Goal: Task Accomplishment & Management: Manage account settings

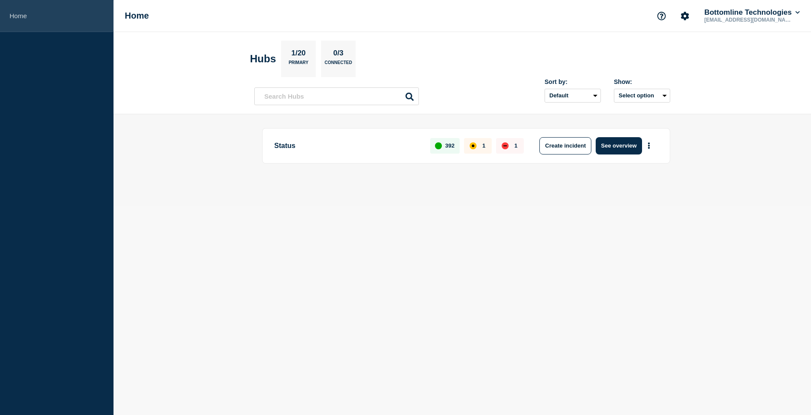
click at [19, 13] on link "Home" at bounding box center [56, 16] width 113 height 32
click at [652, 146] on button "More actions" at bounding box center [648, 146] width 11 height 16
click at [650, 168] on button "Create maintenance" at bounding box center [645, 171] width 58 height 7
click at [646, 170] on button "Create maintenance" at bounding box center [645, 171] width 58 height 7
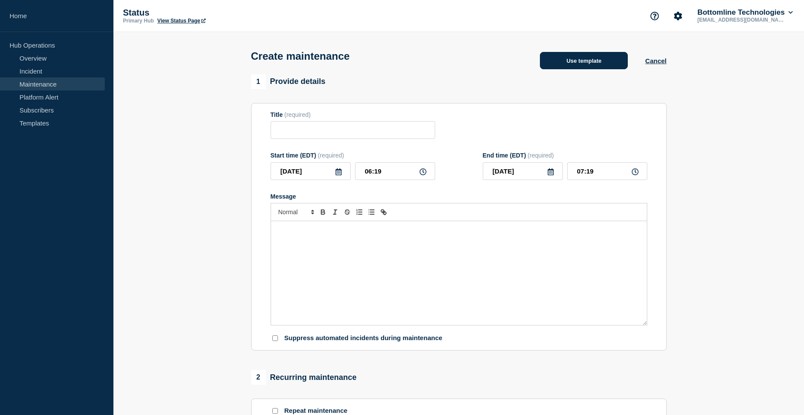
click at [552, 57] on button "Use template" at bounding box center [584, 60] width 88 height 17
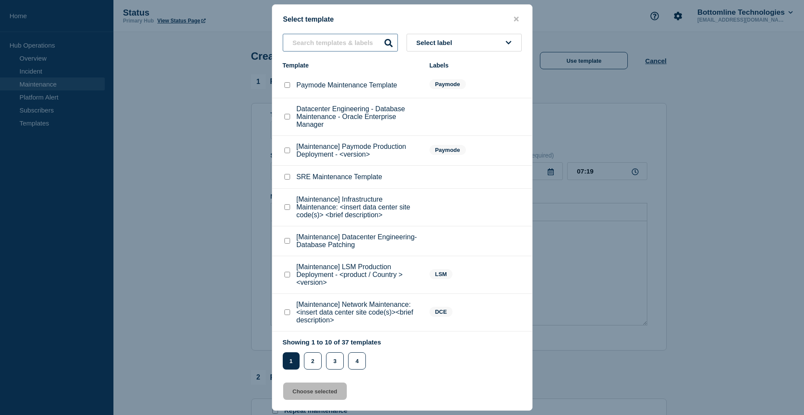
click at [348, 41] on input "text" at bounding box center [340, 43] width 115 height 18
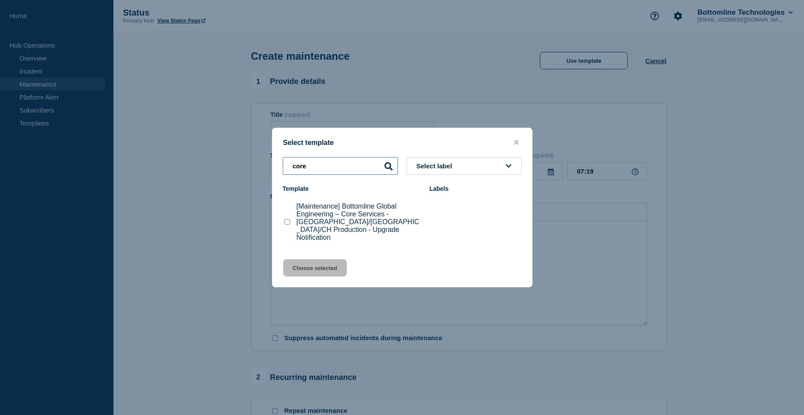
type input "core"
click at [287, 222] on checkbox"] "[Maintenance] Bottomline Global Engineering – Core Services - US/UK/CH Producti…" at bounding box center [287, 222] width 6 height 6
checkbox checkbox"] "true"
click at [308, 265] on button "Choose selected" at bounding box center [315, 267] width 64 height 17
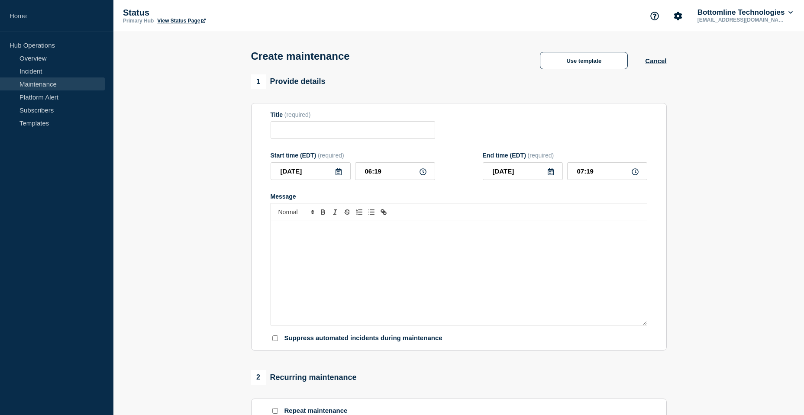
type input "[Maintenance] Bottomline Global Engineering – Core Services - [GEOGRAPHIC_DATA]…"
type input "09:19"
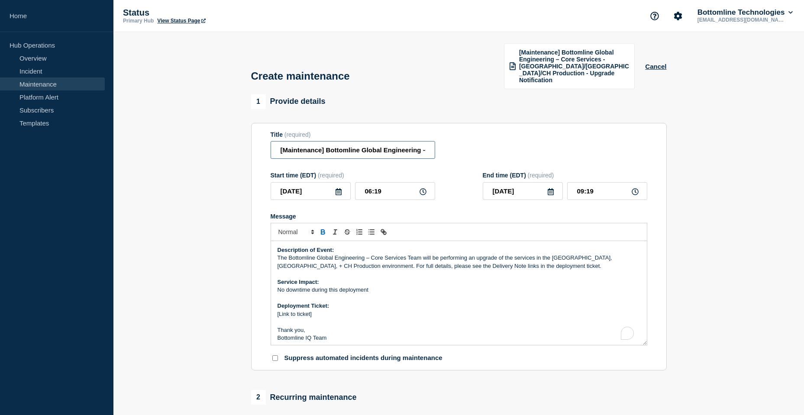
click at [390, 145] on input "[Maintenance] Bottomline Global Engineering – Core Services - [GEOGRAPHIC_DATA]…" at bounding box center [353, 150] width 165 height 18
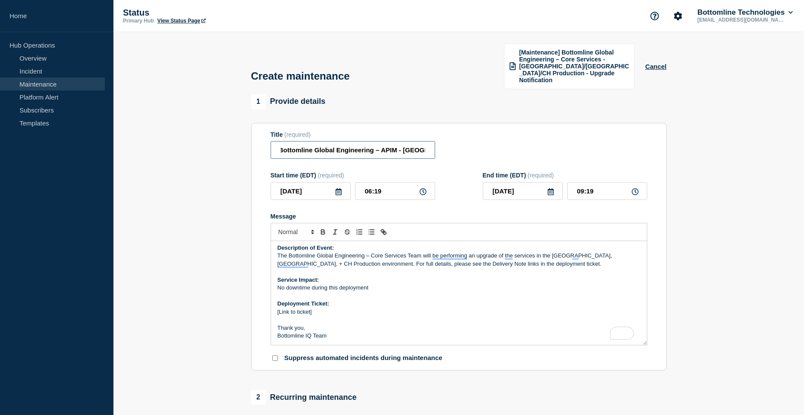
type input "[Maintenance] Bottomline Global Engineering – APIM - [GEOGRAPHIC_DATA]/[GEOGRAP…"
drag, startPoint x: 310, startPoint y: 327, endPoint x: 271, endPoint y: 329, distance: 39.5
click at [271, 329] on div "Description of Event: The Bottomline Global Engineering – Core Services Team wi…" at bounding box center [459, 293] width 376 height 104
drag, startPoint x: 320, startPoint y: 307, endPoint x: 236, endPoint y: 307, distance: 83.1
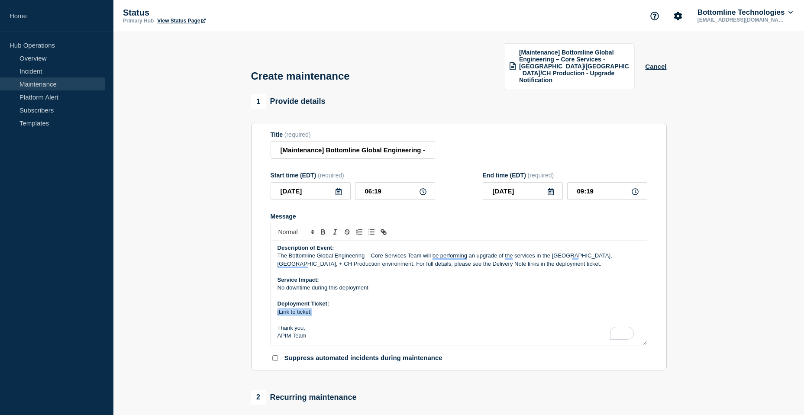
click at [236, 307] on section "1 Provide details Title (required) [Maintenance] Bottomline Global Engineering …" at bounding box center [458, 394] width 691 height 601
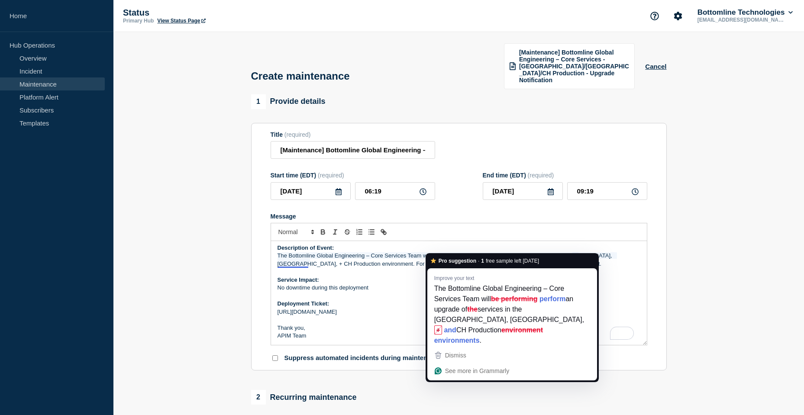
click at [389, 300] on p "Deployment Ticket:" at bounding box center [459, 304] width 363 height 8
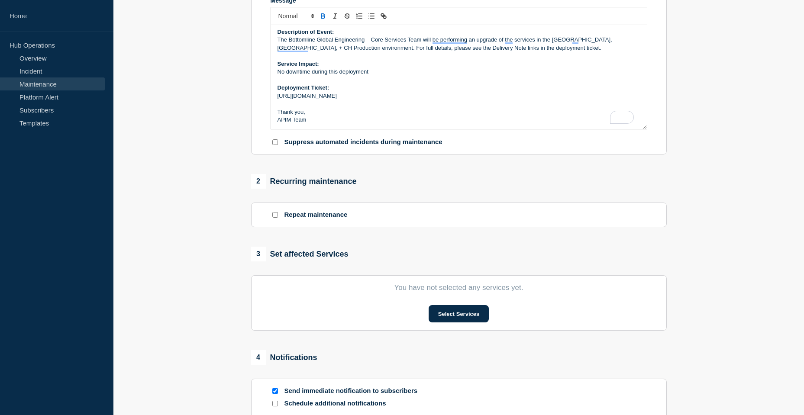
scroll to position [216, 0]
click at [472, 309] on button "Select Services" at bounding box center [459, 313] width 60 height 17
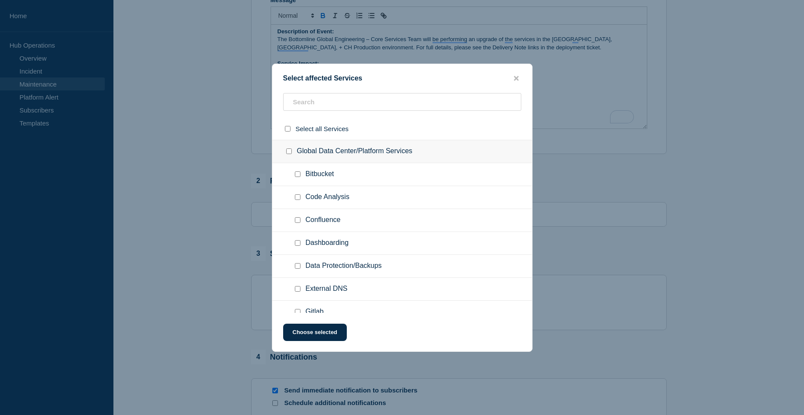
click at [407, 187] on ul "Code Analysis" at bounding box center [402, 197] width 260 height 23
click at [359, 104] on input "text" at bounding box center [402, 102] width 238 height 18
type input "APU"
checkbox input "true"
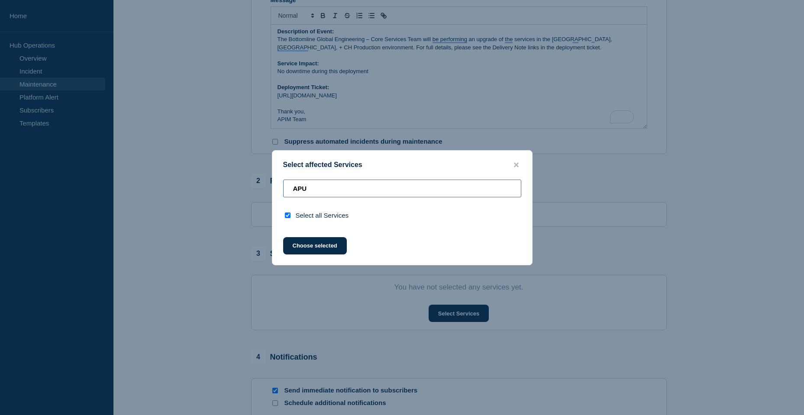
type input "AP"
checkbox input "false"
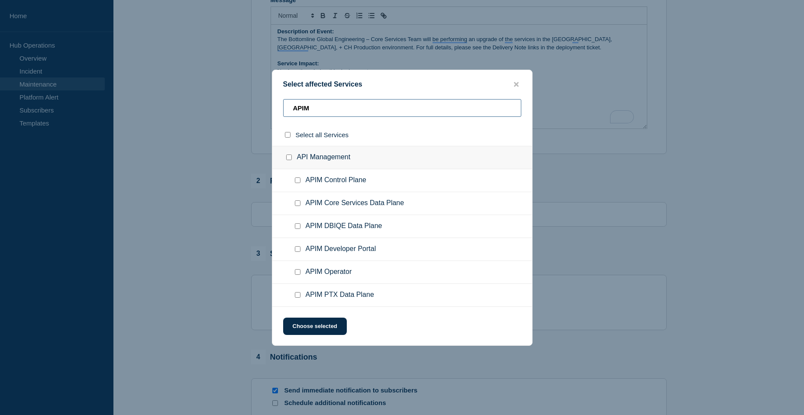
type input "APIM"
click at [289, 156] on input "API Management checkbox" at bounding box center [289, 158] width 6 height 6
checkbox input "true"
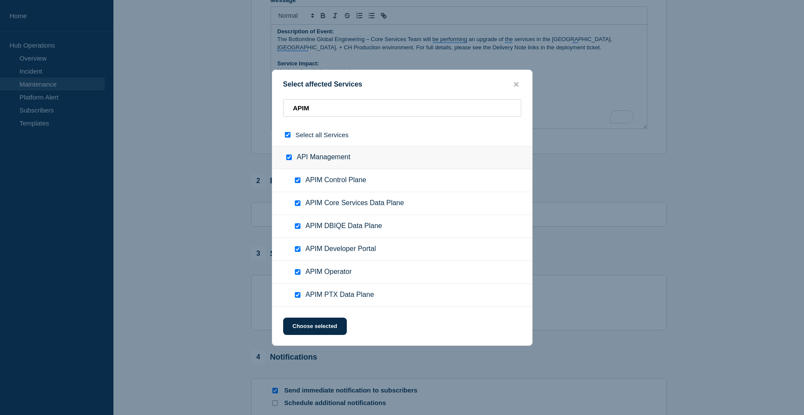
checkbox input "true"
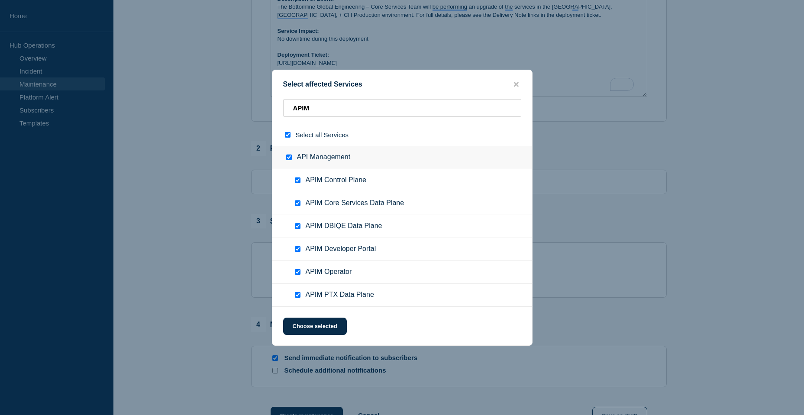
scroll to position [303, 0]
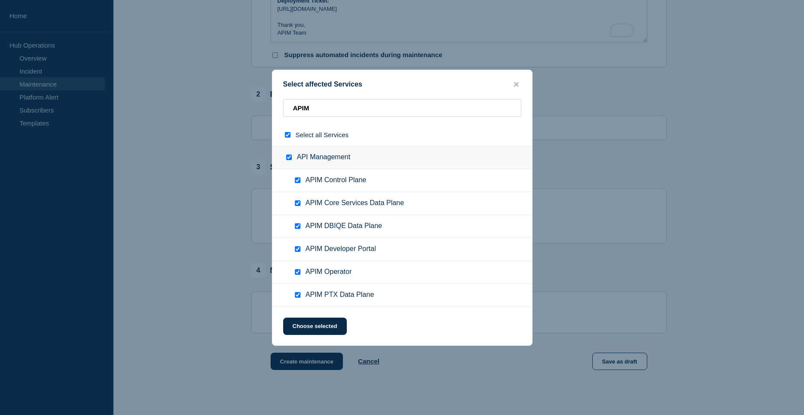
click at [297, 274] on input "APIM Operator checkbox" at bounding box center [298, 272] width 6 height 6
checkbox input "false"
click at [326, 329] on button "Choose selected" at bounding box center [315, 326] width 64 height 17
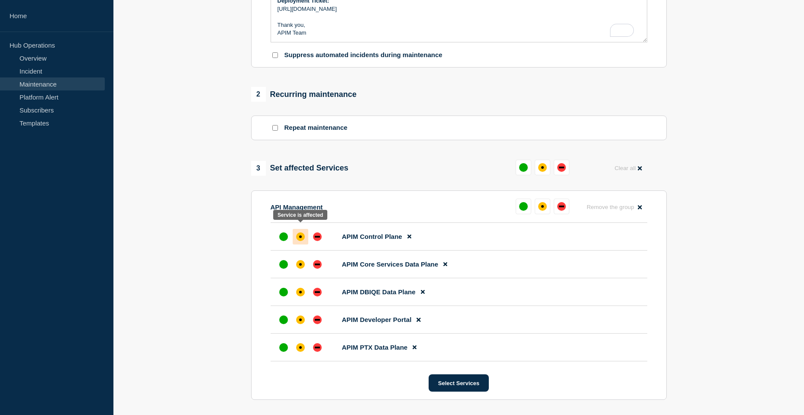
click at [295, 230] on div at bounding box center [301, 237] width 16 height 16
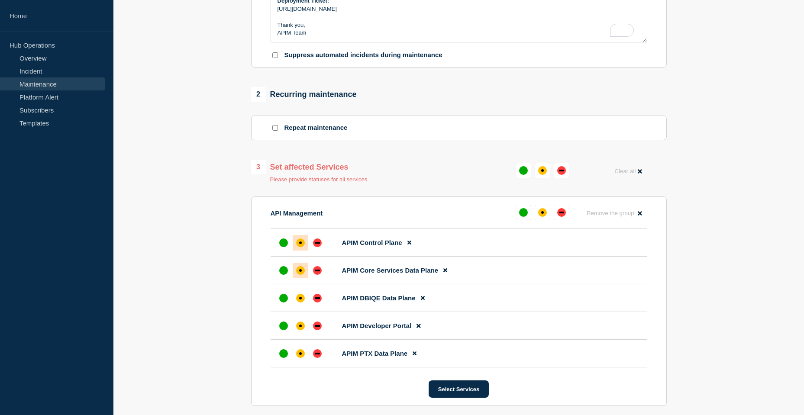
click at [297, 266] on div "affected" at bounding box center [300, 270] width 9 height 9
click at [298, 294] on div "affected" at bounding box center [300, 298] width 9 height 9
click at [300, 325] on div at bounding box center [301, 326] width 16 height 16
click at [301, 352] on div "affected" at bounding box center [300, 353] width 3 height 3
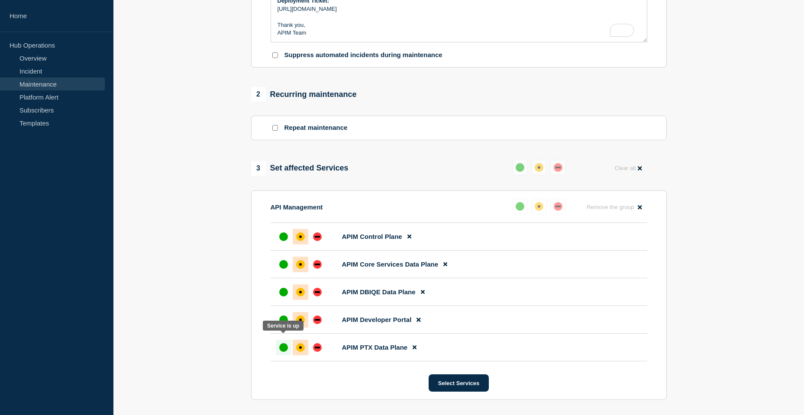
click at [284, 340] on div at bounding box center [284, 348] width 16 height 16
click at [295, 340] on div at bounding box center [301, 348] width 16 height 16
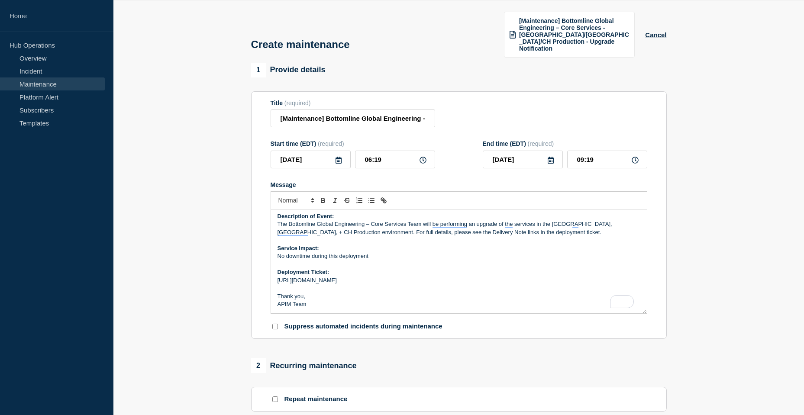
scroll to position [0, 0]
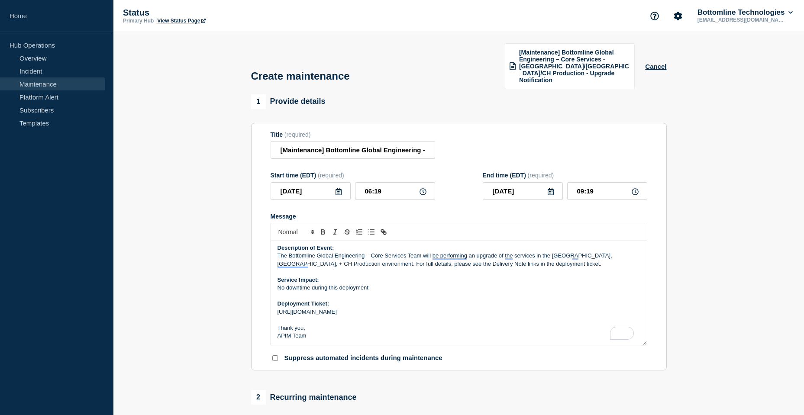
click at [338, 188] on icon at bounding box center [338, 191] width 7 height 7
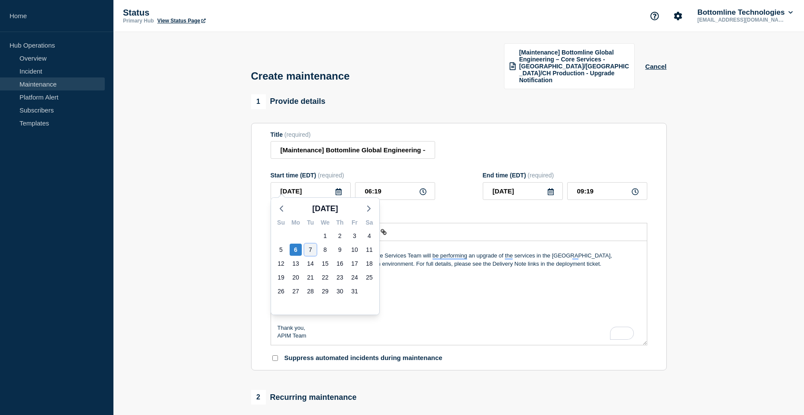
click at [307, 252] on div "7" at bounding box center [310, 250] width 12 height 12
type input "[DATE]"
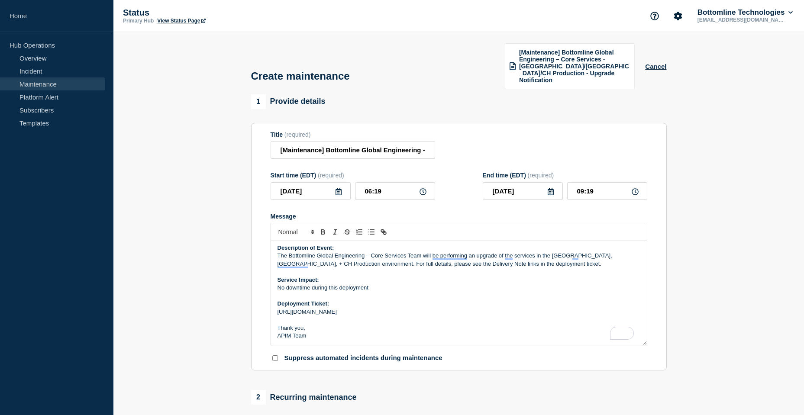
click at [550, 188] on icon at bounding box center [551, 191] width 6 height 7
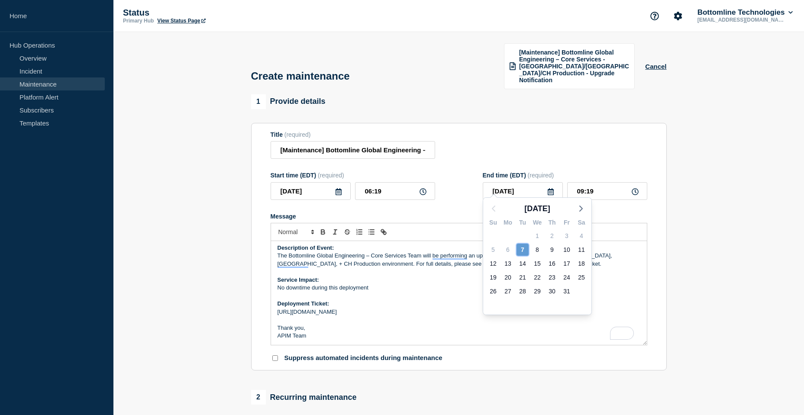
click at [521, 250] on div "7" at bounding box center [523, 250] width 12 height 12
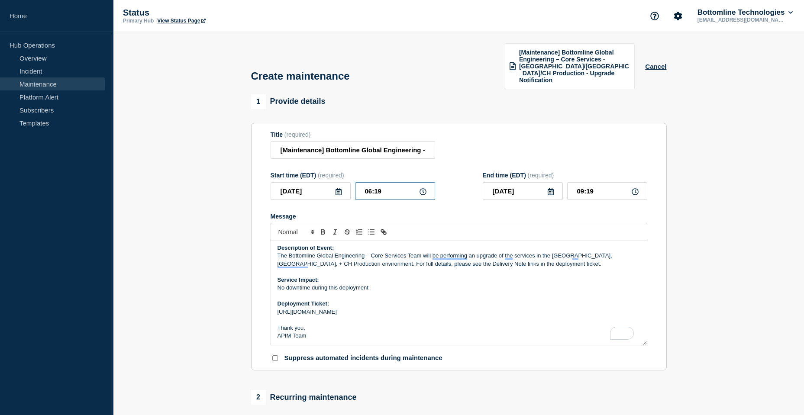
drag, startPoint x: 387, startPoint y: 184, endPoint x: 354, endPoint y: 188, distance: 33.2
click at [355, 188] on input "06:19" at bounding box center [395, 191] width 80 height 18
type input "01:30"
click at [580, 183] on input "04:30" at bounding box center [607, 191] width 80 height 18
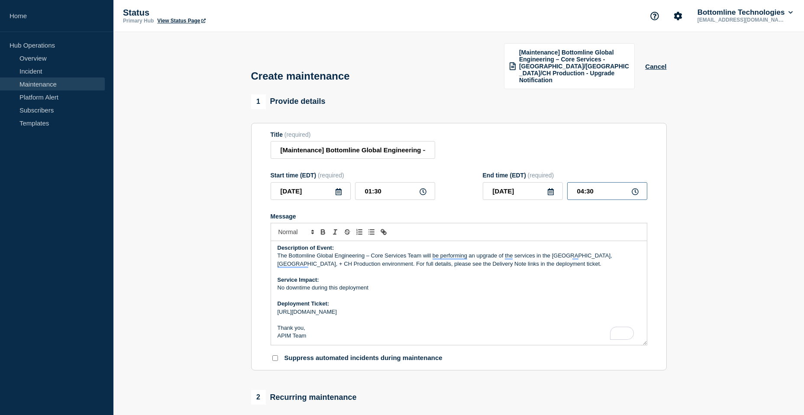
click at [580, 183] on input "04:30" at bounding box center [607, 191] width 80 height 18
type input "05:30"
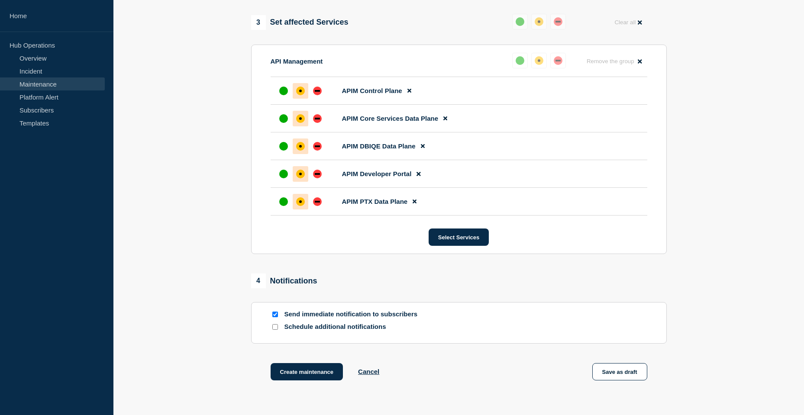
scroll to position [507, 0]
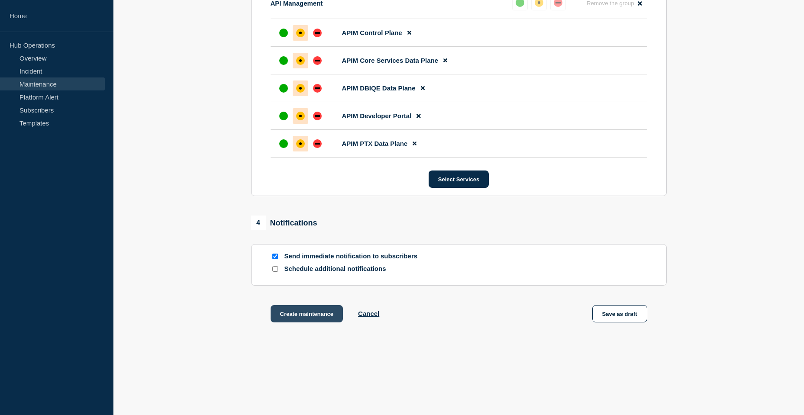
click at [329, 311] on button "Create maintenance" at bounding box center [307, 313] width 73 height 17
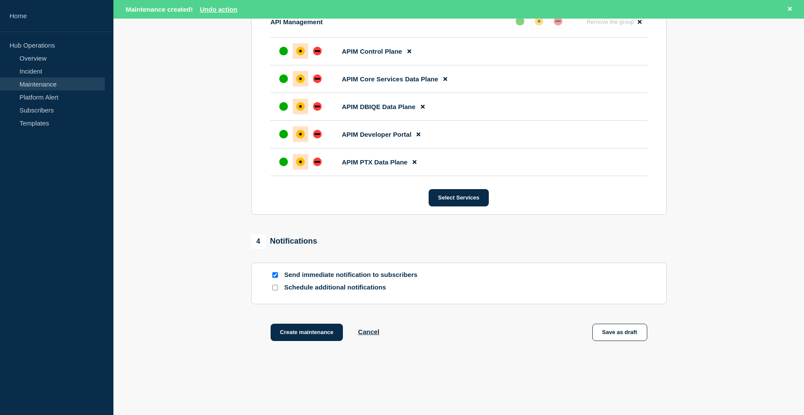
scroll to position [526, 0]
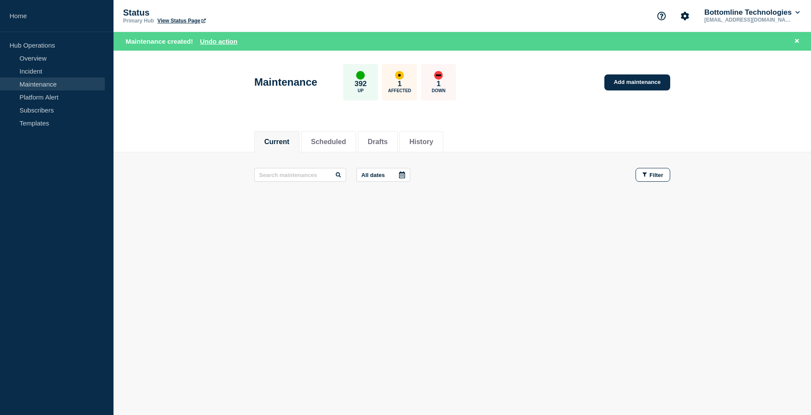
drag, startPoint x: 309, startPoint y: 141, endPoint x: 330, endPoint y: 180, distance: 44.7
click at [309, 141] on li "Scheduled" at bounding box center [328, 141] width 55 height 21
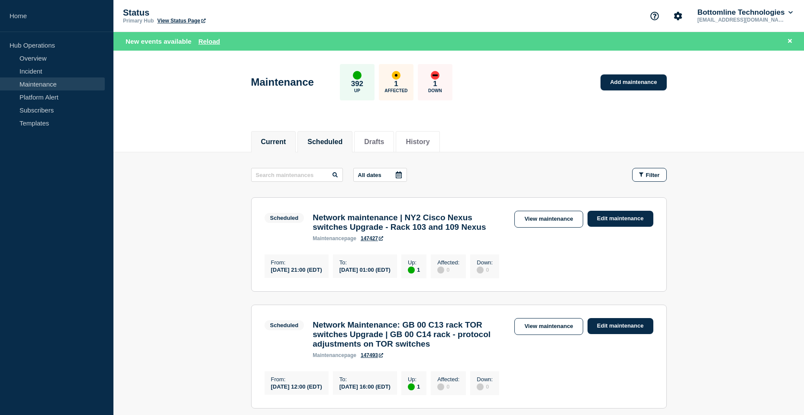
click at [286, 142] on button "Current" at bounding box center [273, 142] width 25 height 8
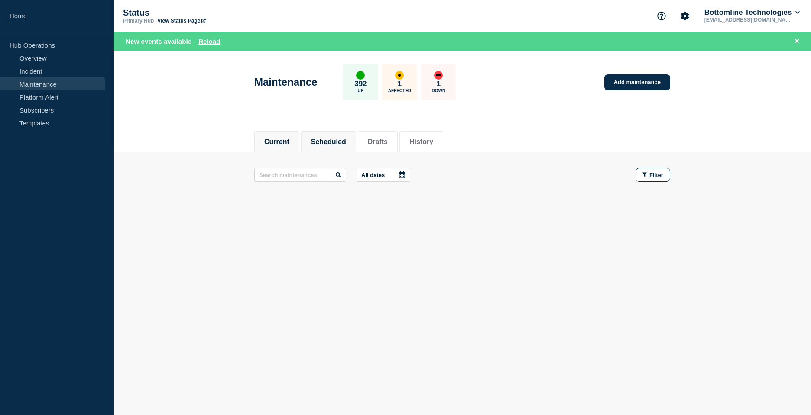
click at [334, 140] on button "Scheduled" at bounding box center [328, 142] width 35 height 8
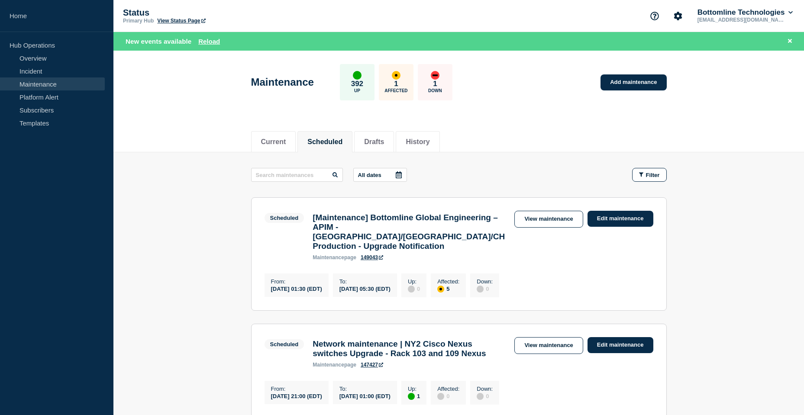
click at [402, 174] on icon at bounding box center [398, 174] width 7 height 7
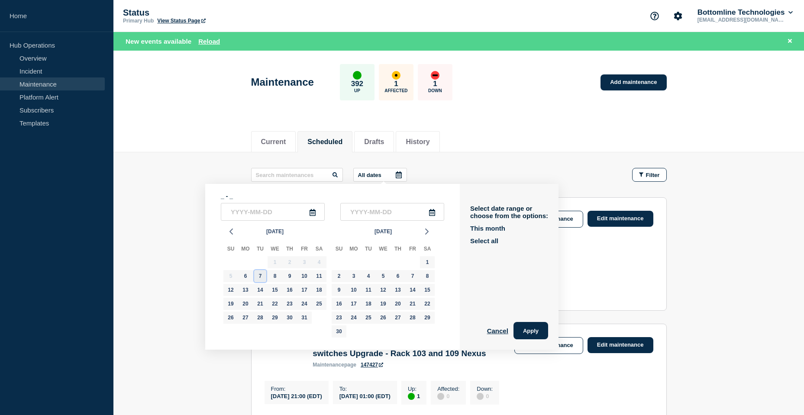
click at [260, 276] on div "7" at bounding box center [260, 276] width 12 height 12
type input "[DATE]"
click at [435, 213] on icon at bounding box center [432, 212] width 7 height 7
click at [258, 276] on div "7" at bounding box center [260, 276] width 12 height 12
type input "[DATE]"
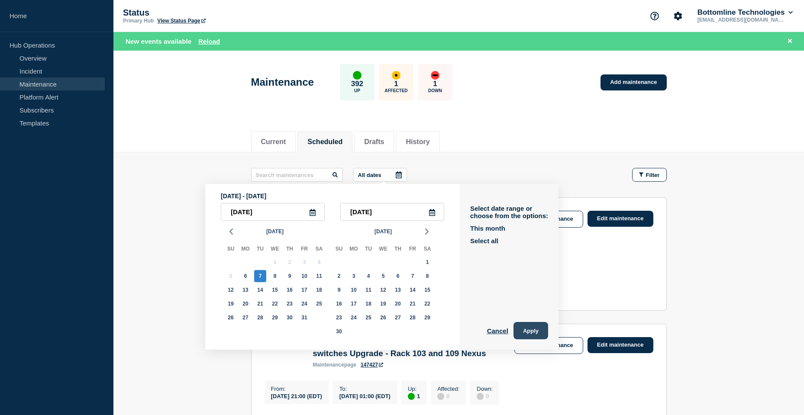
click at [542, 329] on button "Apply" at bounding box center [530, 330] width 35 height 17
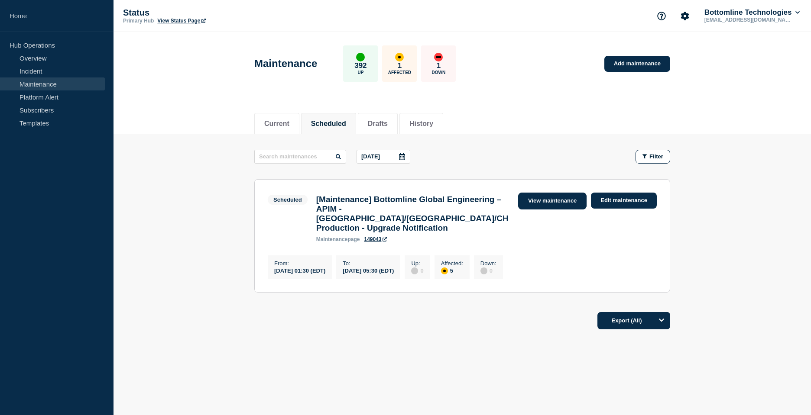
click at [547, 204] on link "View maintenance" at bounding box center [552, 201] width 68 height 17
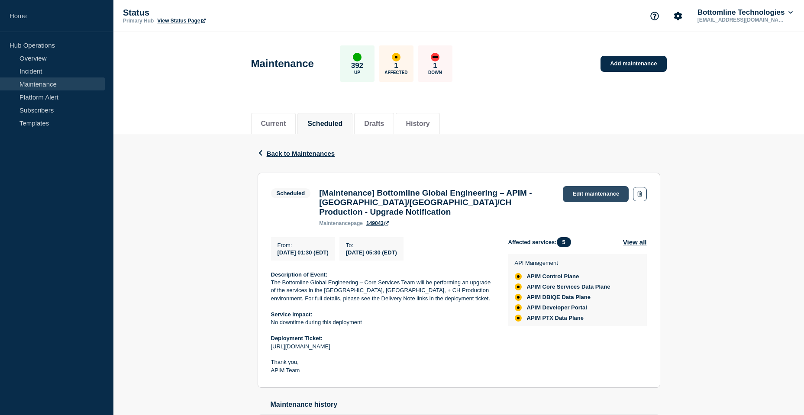
click at [604, 193] on link "Edit maintenance" at bounding box center [596, 194] width 66 height 16
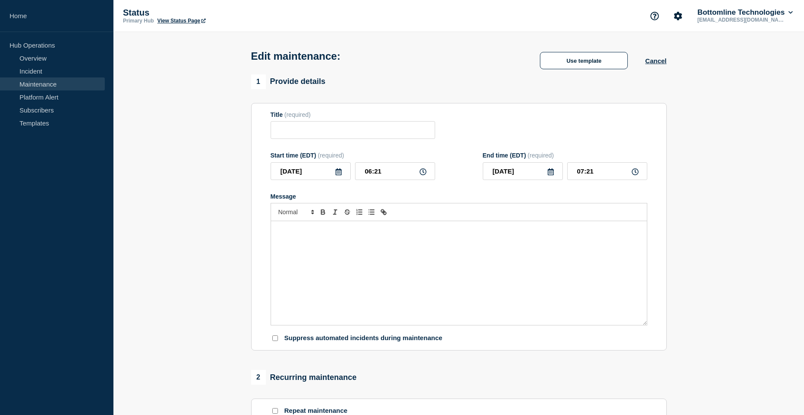
type input "[Maintenance] Bottomline Global Engineering – APIM - [GEOGRAPHIC_DATA]/[GEOGRAP…"
type input "[DATE]"
type input "01:30"
type input "[DATE]"
type input "05:30"
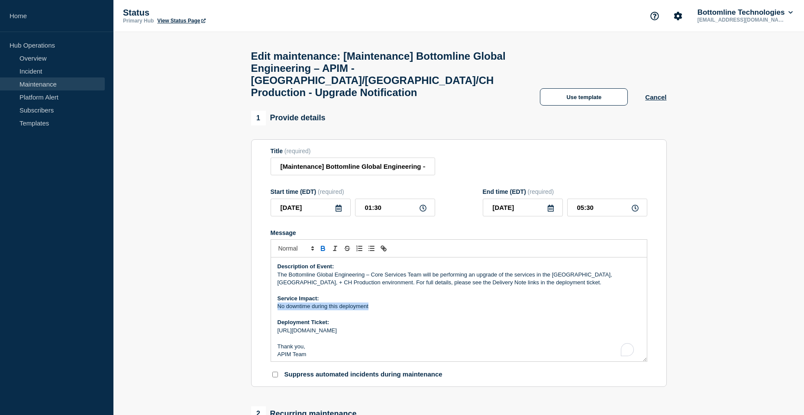
drag, startPoint x: 277, startPoint y: 300, endPoint x: 385, endPoint y: 300, distance: 107.8
click at [385, 303] on p "No downtime during this deployment" at bounding box center [459, 307] width 363 height 8
click at [278, 303] on p "Services will down during the" at bounding box center [459, 307] width 363 height 8
click at [274, 301] on div "Description of Event: The Bottomline Global Engineering – Core Services Team wi…" at bounding box center [459, 310] width 376 height 104
click at [407, 304] on p "APIM Controlplane Services will be down during the" at bounding box center [459, 307] width 363 height 8
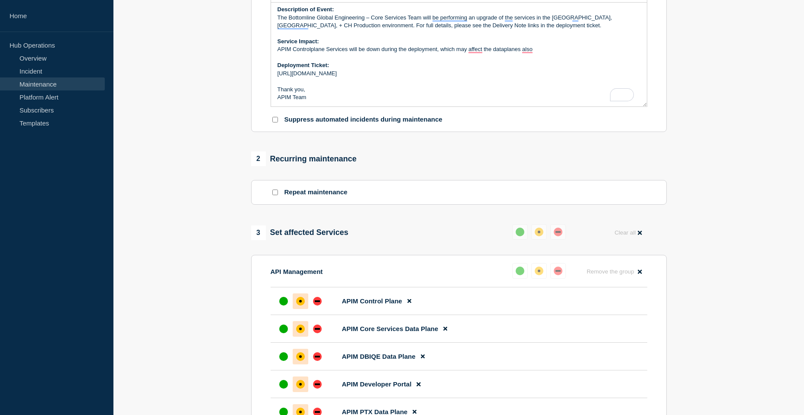
scroll to position [390, 0]
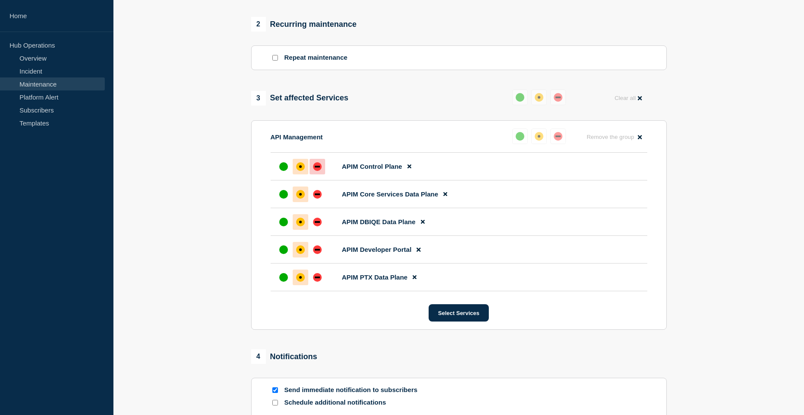
click at [320, 162] on div "down" at bounding box center [317, 166] width 9 height 9
click at [320, 190] on div "down" at bounding box center [317, 194] width 9 height 9
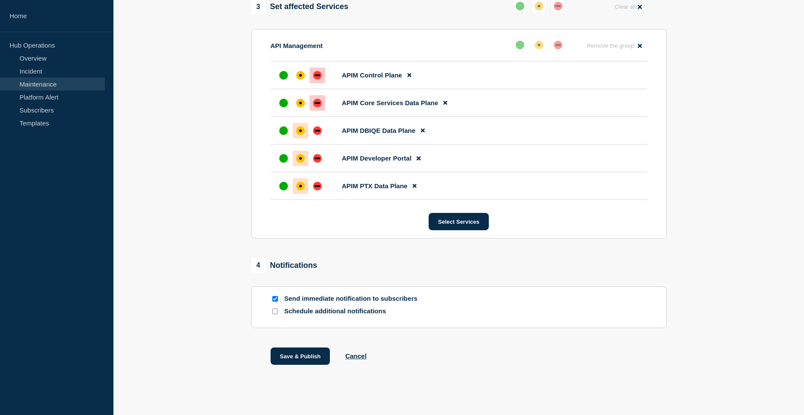
scroll to position [481, 0]
click at [322, 152] on div at bounding box center [318, 158] width 16 height 16
click at [296, 154] on div "affected" at bounding box center [300, 158] width 9 height 9
click at [296, 95] on div at bounding box center [301, 103] width 16 height 16
click at [299, 74] on div "affected" at bounding box center [300, 75] width 3 height 3
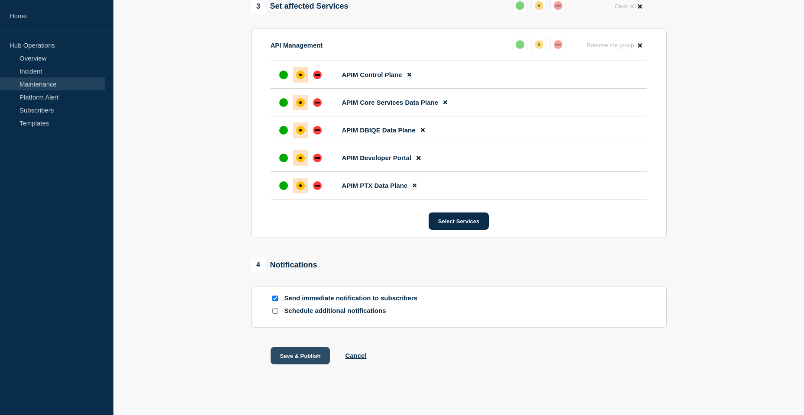
click at [305, 347] on button "Save & Publish" at bounding box center [301, 355] width 60 height 17
